Goal: Transaction & Acquisition: Subscribe to service/newsletter

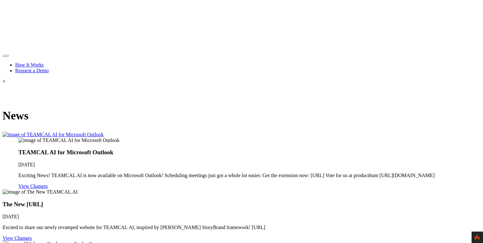
scroll to position [365, 0]
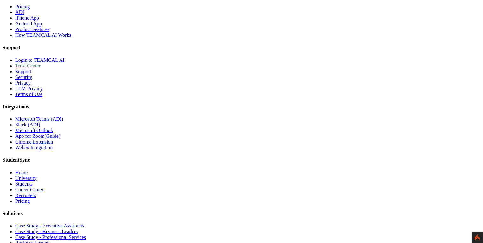
scroll to position [547, 0]
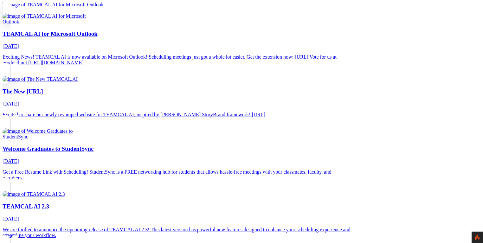
scroll to position [213, 0]
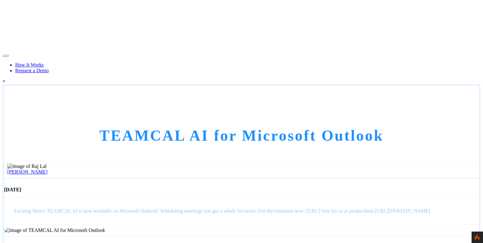
click at [48, 169] on link "[PERSON_NAME]" at bounding box center [27, 171] width 40 height 5
click at [47, 163] on img at bounding box center [26, 166] width 39 height 6
click at [48, 169] on link "[PERSON_NAME]" at bounding box center [27, 171] width 40 height 5
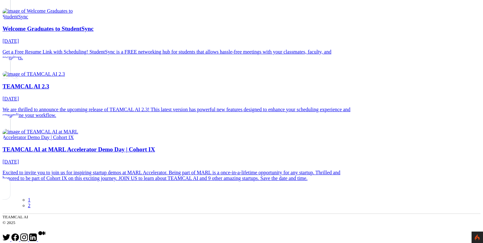
scroll to position [243, 0]
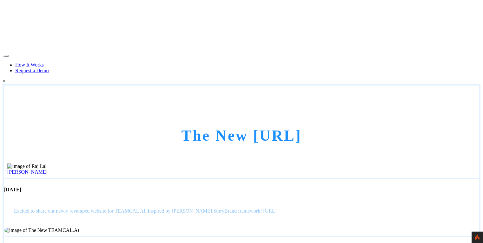
click at [48, 169] on link "[PERSON_NAME]" at bounding box center [27, 171] width 40 height 5
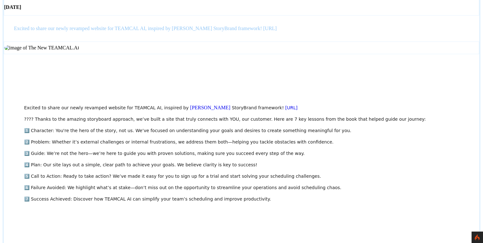
scroll to position [30, 0]
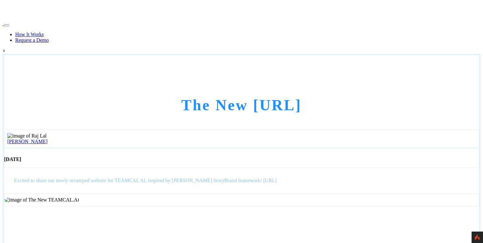
click at [48, 139] on link "[PERSON_NAME]" at bounding box center [27, 141] width 40 height 5
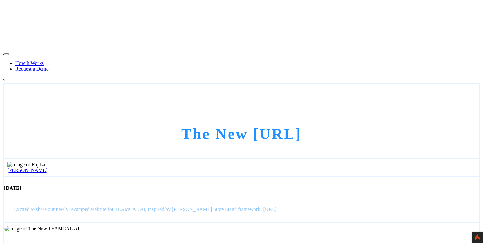
scroll to position [0, 0]
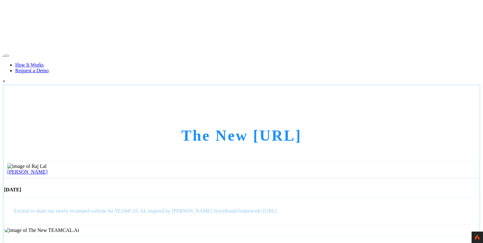
click at [48, 169] on link "Raj Lal" at bounding box center [27, 171] width 40 height 5
click at [478, 236] on icon at bounding box center [476, 237] width 5 height 6
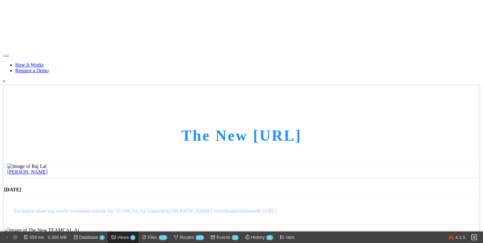
click at [128, 237] on span "Views 5" at bounding box center [126, 236] width 18 height 11
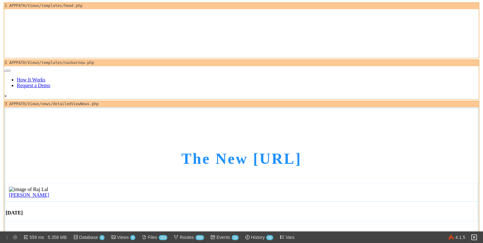
click at [49, 192] on link "[PERSON_NAME]" at bounding box center [29, 194] width 40 height 5
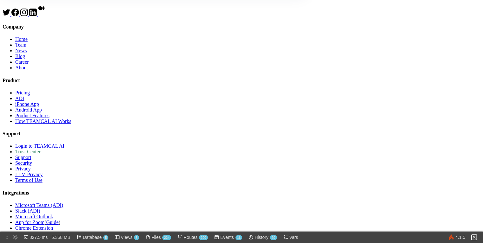
scroll to position [578, 0]
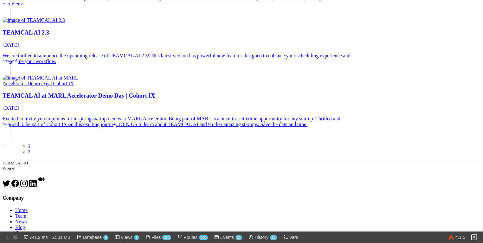
scroll to position [304, 0]
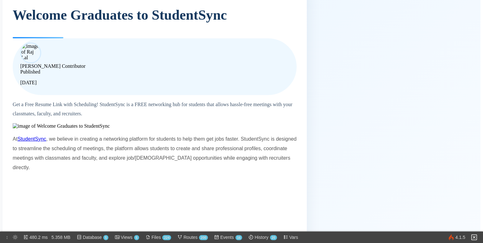
scroll to position [122, 0]
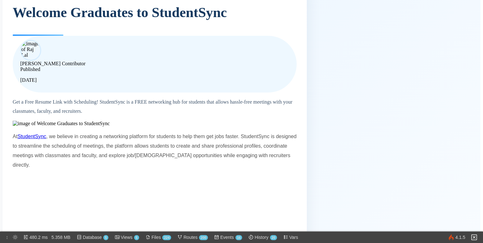
click at [60, 61] on span "[PERSON_NAME]" at bounding box center [40, 63] width 40 height 5
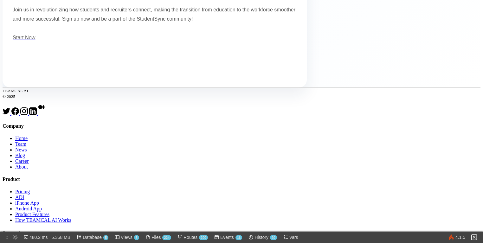
scroll to position [912, 0]
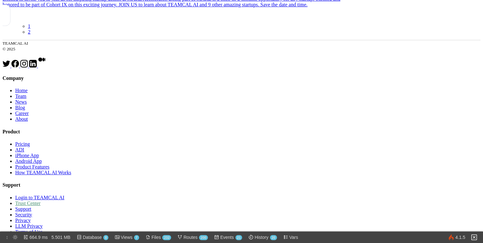
scroll to position [426, 0]
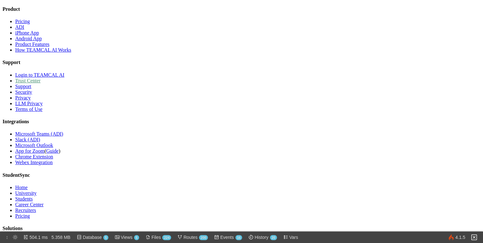
scroll to position [608, 0]
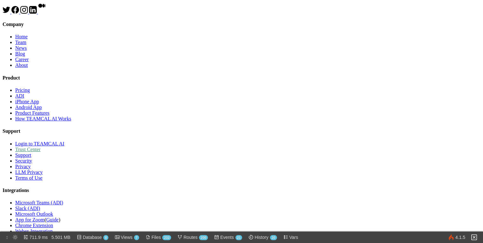
scroll to position [517, 0]
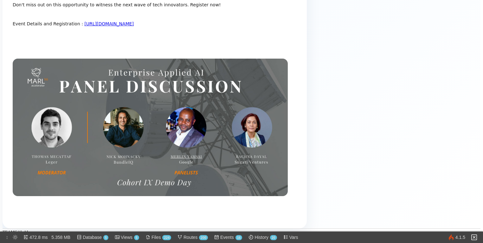
scroll to position [365, 0]
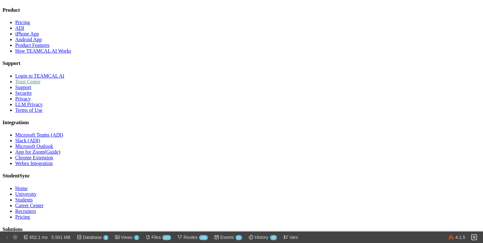
scroll to position [547, 0]
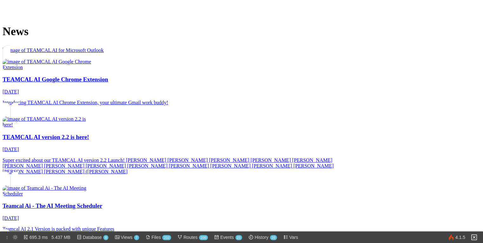
scroll to position [182, 0]
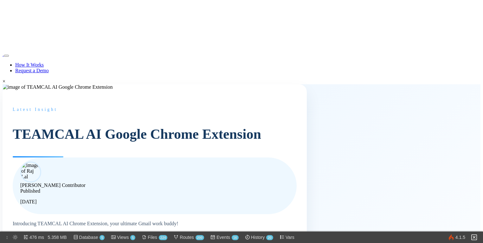
click at [113, 90] on img at bounding box center [58, 87] width 110 height 6
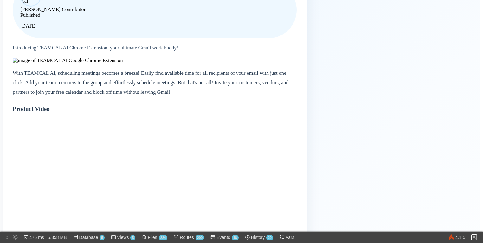
scroll to position [213, 0]
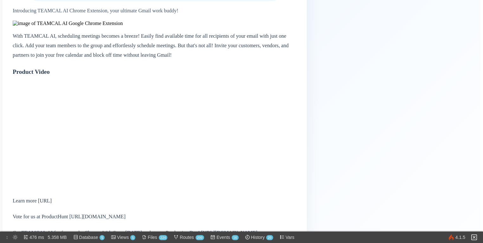
click at [123, 26] on img at bounding box center [68, 24] width 110 height 6
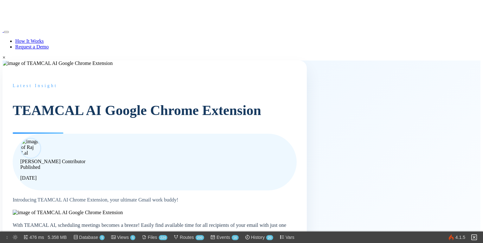
scroll to position [0, 0]
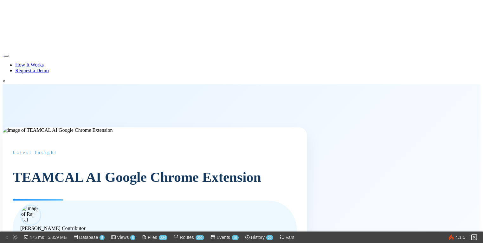
click at [3, 56] on img at bounding box center [3, 56] width 0 height 0
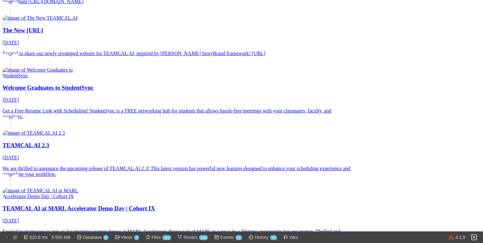
scroll to position [274, 0]
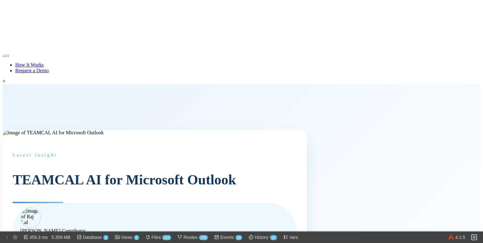
click at [478, 239] on img at bounding box center [474, 237] width 8 height 8
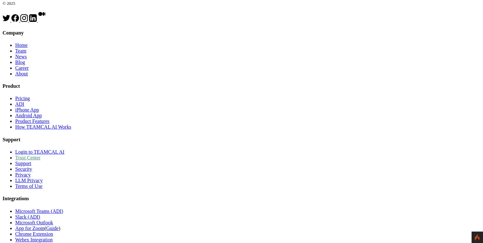
scroll to position [669, 0]
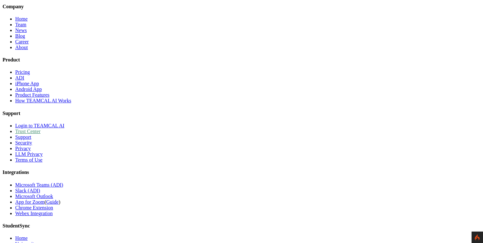
click at [27, 33] on link "News" at bounding box center [20, 30] width 11 height 5
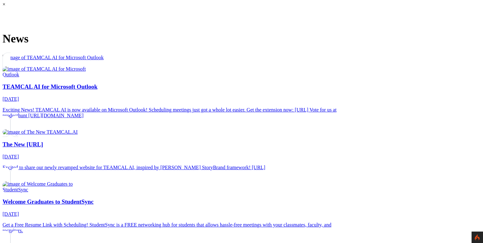
scroll to position [122, 0]
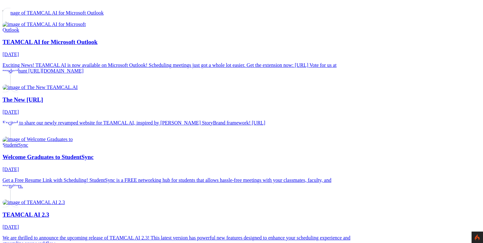
click at [104, 16] on img at bounding box center [53, 13] width 101 height 6
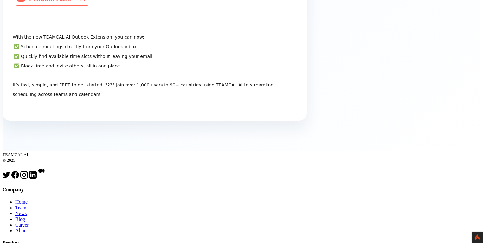
scroll to position [486, 0]
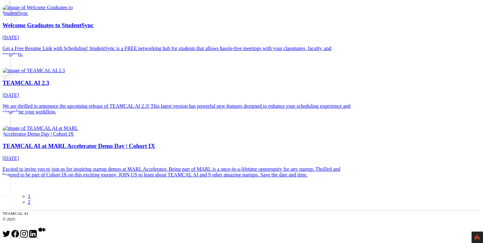
scroll to position [243, 0]
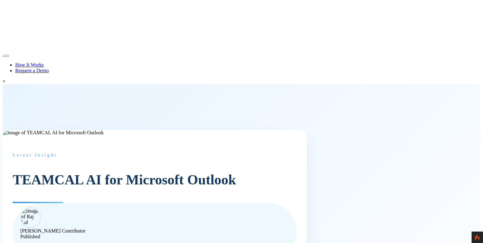
scroll to position [122, 0]
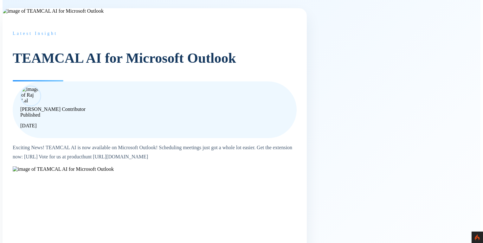
drag, startPoint x: 116, startPoint y: 156, endPoint x: 312, endPoint y: 151, distance: 196.1
click at [296, 151] on p "Exciting News! TEAMCAL AI is now available on Microsoft Outlook! Scheduling mee…" at bounding box center [155, 152] width 284 height 18
click at [295, 143] on p "Exciting News! TEAMCAL AI is now available on Microsoft Outlook! Scheduling mee…" at bounding box center [155, 152] width 284 height 18
drag, startPoint x: 191, startPoint y: 144, endPoint x: 93, endPoint y: 141, distance: 97.3
click at [93, 141] on div "Latest Insight TEAMCAL AI for Microsoft Outlook Raj Lal Contributor Published O…" at bounding box center [155, 239] width 304 height 553
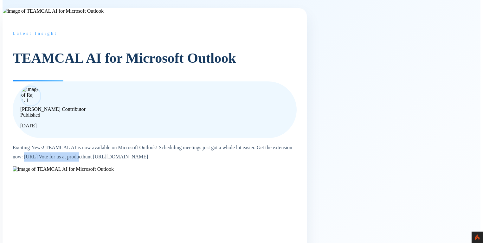
copy p "https://teamcal.ai/outlook"
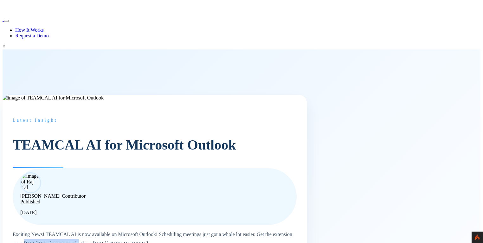
scroll to position [0, 0]
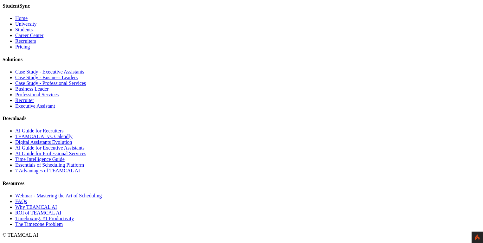
scroll to position [3557, 0]
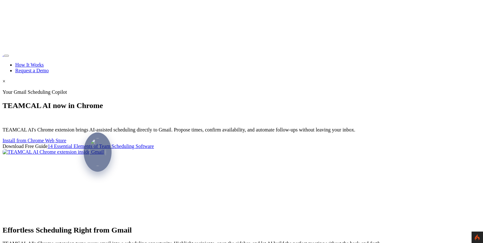
scroll to position [3557, 0]
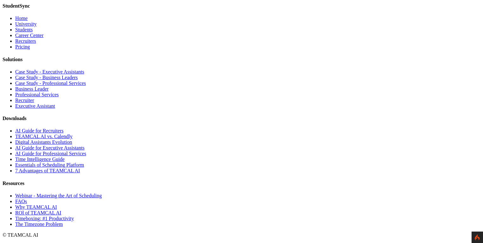
type input "George Burin"
type input "george.burin@comcast.net"
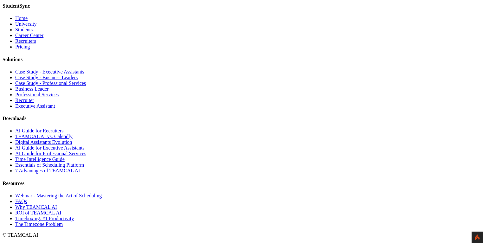
type input "Managment"
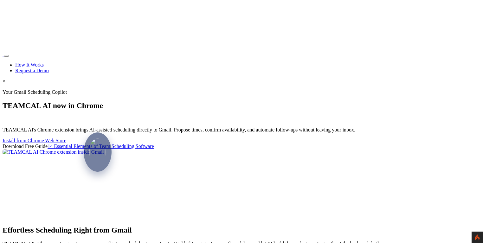
scroll to position [3557, 0]
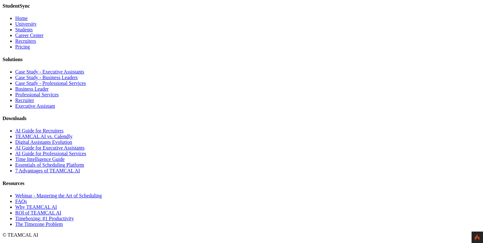
drag, startPoint x: 372, startPoint y: 170, endPoint x: 335, endPoint y: 168, distance: 36.5
type input "george.burin@cuk.co"
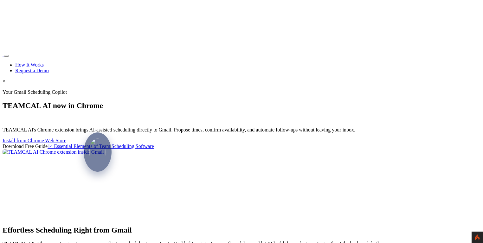
scroll to position [3557, 0]
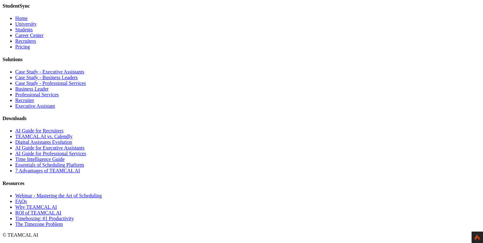
type input "[PERSON_NAME][EMAIL_ADDRESS][PERSON_NAME][DOMAIN_NAME]"
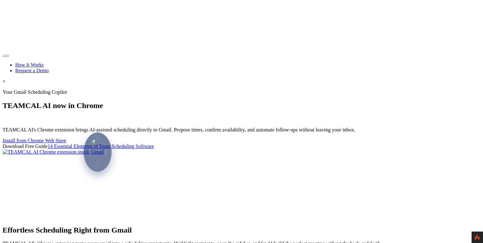
scroll to position [3557, 0]
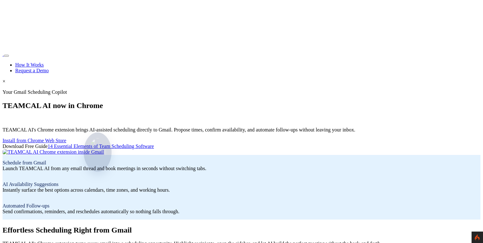
click at [193, 149] on img at bounding box center [98, 152] width 190 height 6
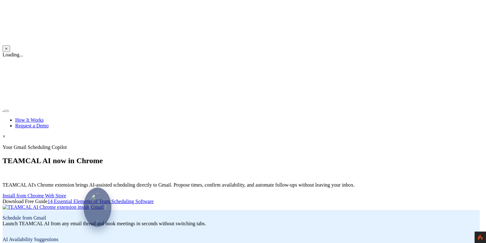
click at [400, 106] on nav "How It Works Request a Demo" at bounding box center [242, 117] width 478 height 22
click at [397, 106] on nav "How It Works Request a Demo" at bounding box center [242, 117] width 478 height 22
click at [398, 106] on nav "How It Works Request a Demo" at bounding box center [242, 117] width 478 height 22
click at [397, 106] on nav "How It Works Request a Demo" at bounding box center [242, 117] width 478 height 22
click at [10, 45] on button "×" at bounding box center [7, 48] width 8 height 7
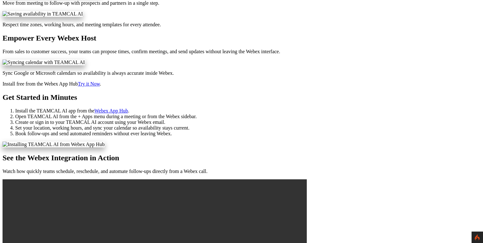
scroll to position [304, 0]
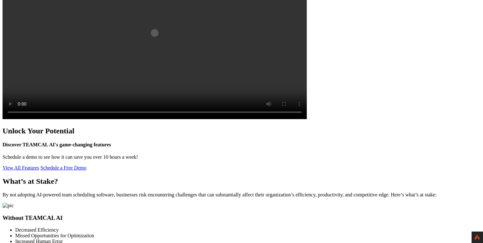
scroll to position [699, 0]
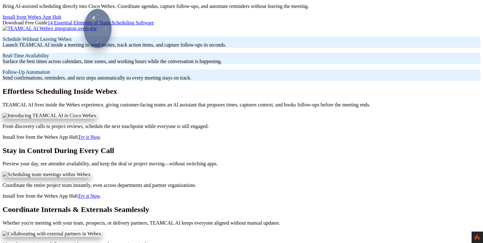
scroll to position [122, 0]
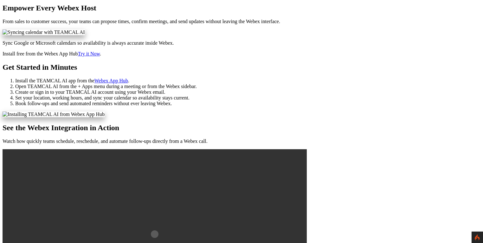
scroll to position [486, 0]
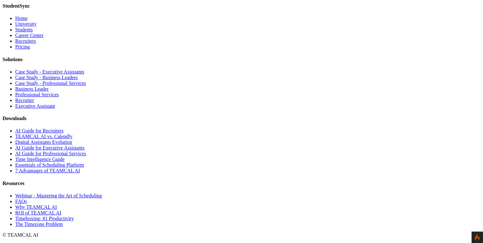
scroll to position [3555, 0]
type input "[PERSON_NAME]"
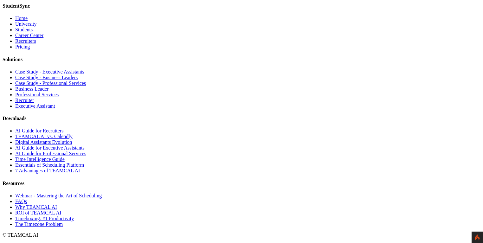
type input "[PERSON_NAME][EMAIL_ADDRESS][PERSON_NAME][DOMAIN_NAME]"
type input "Managment"
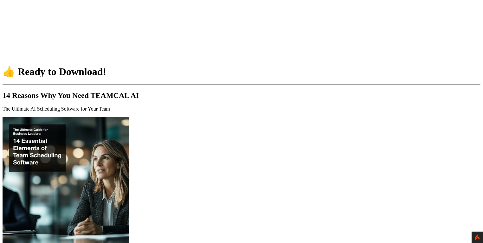
scroll to position [61, 0]
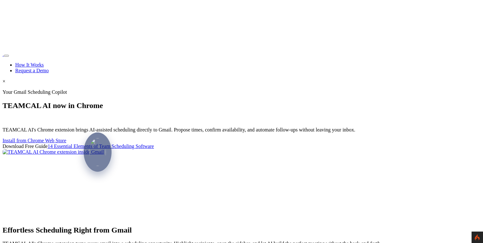
scroll to position [3587, 0]
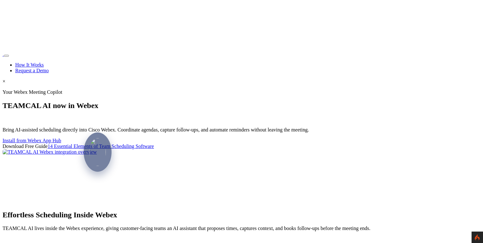
scroll to position [3525, 0]
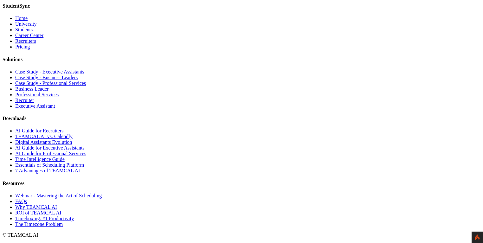
scroll to position [3587, 0]
type input "George Burin"
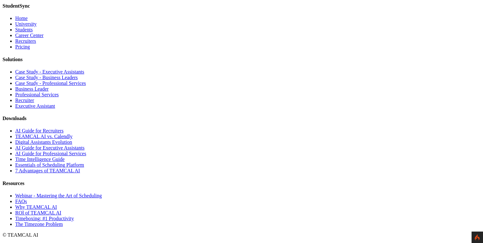
type input "[PERSON_NAME][EMAIL_ADDRESS][PERSON_NAME][DOMAIN_NAME]"
type input "Managment"
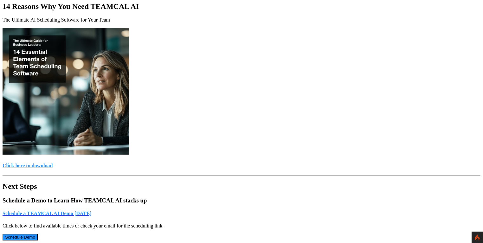
scroll to position [122, 0]
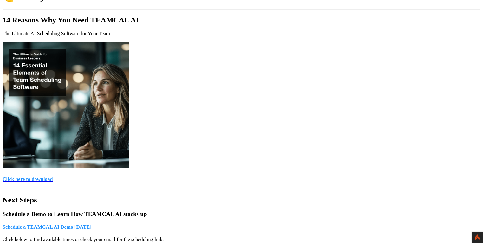
scroll to position [152, 0]
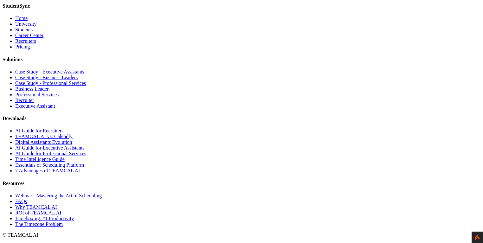
scroll to position [3557, 0]
type input "George Burin"
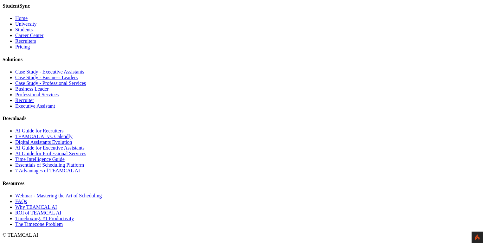
type input "george.burin@comcast.net"
type input "Managment"
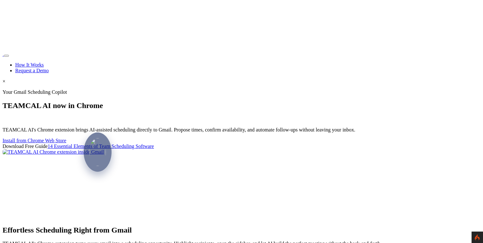
scroll to position [3557, 0]
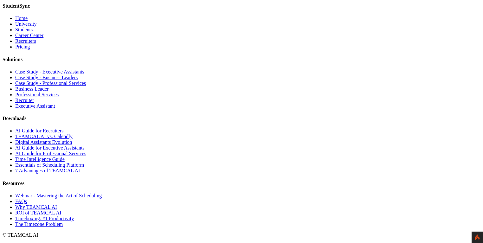
scroll to position [3647, 0]
